Goal: Find specific page/section: Find specific page/section

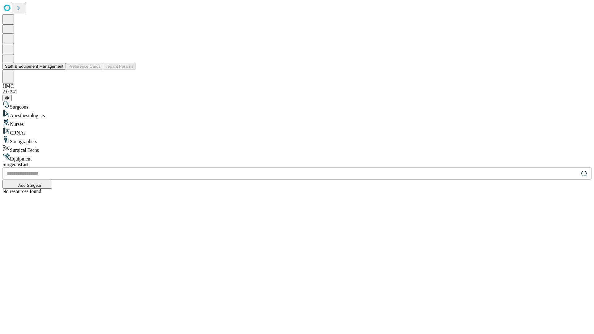
click at [59, 70] on button "Staff & Equipment Management" at bounding box center [33, 66] width 63 height 6
